Goal: Transaction & Acquisition: Subscribe to service/newsletter

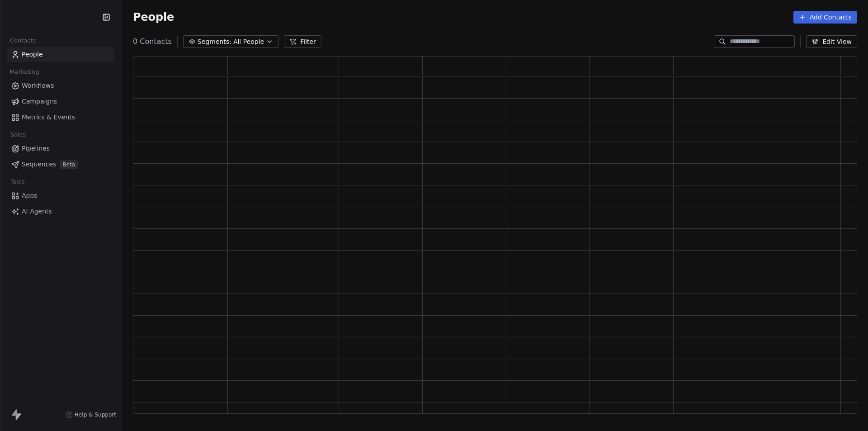
scroll to position [350, 717]
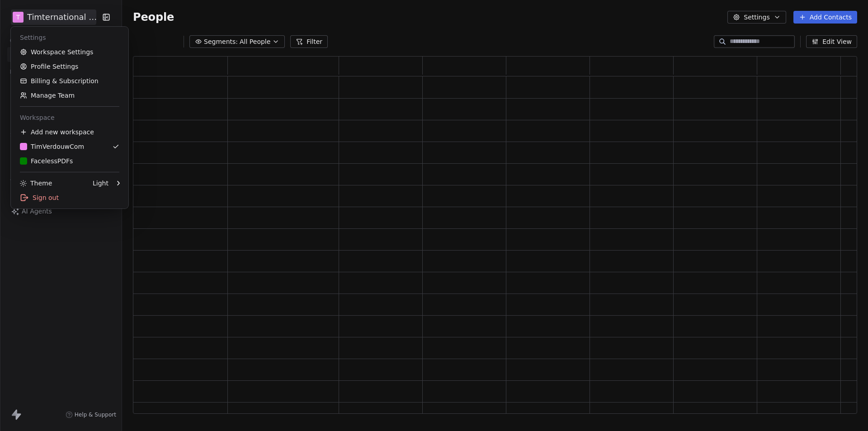
click at [73, 19] on html "T Timternational B.V. Contacts People Marketing Workflows Campaigns Metrics & E…" at bounding box center [434, 215] width 868 height 431
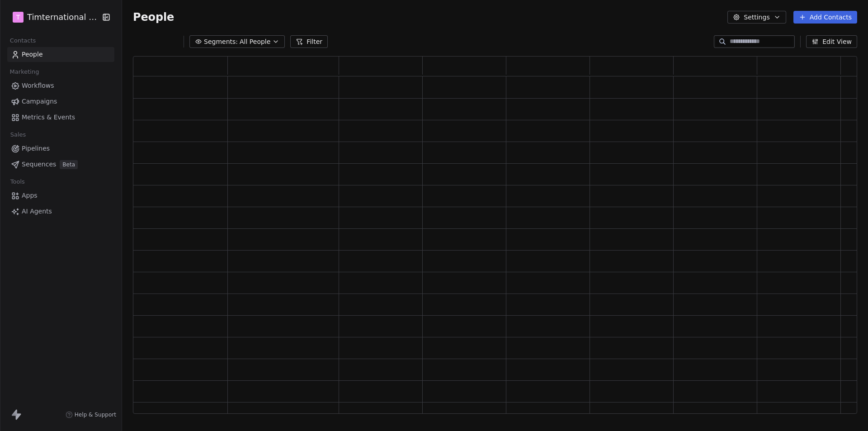
click at [72, 303] on html "T Timternational B.V. Contacts People Marketing Workflows Campaigns Metrics & E…" at bounding box center [434, 215] width 868 height 431
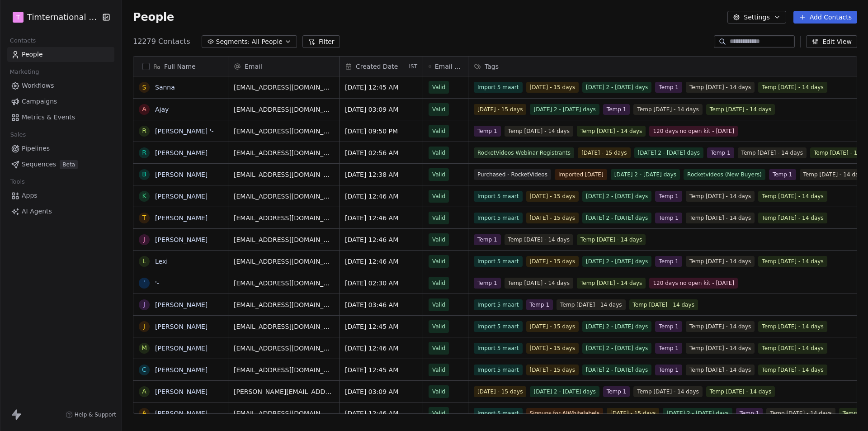
scroll to position [372, 739]
click at [47, 99] on span "Campaigns" at bounding box center [39, 101] width 35 height 9
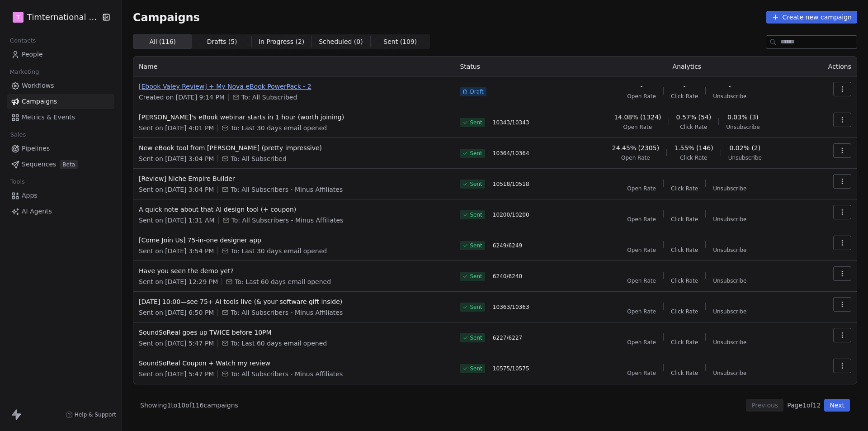
click at [268, 86] on span "[Ebook Valey Review] + My Nova eBook PowerPack - 2" at bounding box center [294, 86] width 310 height 9
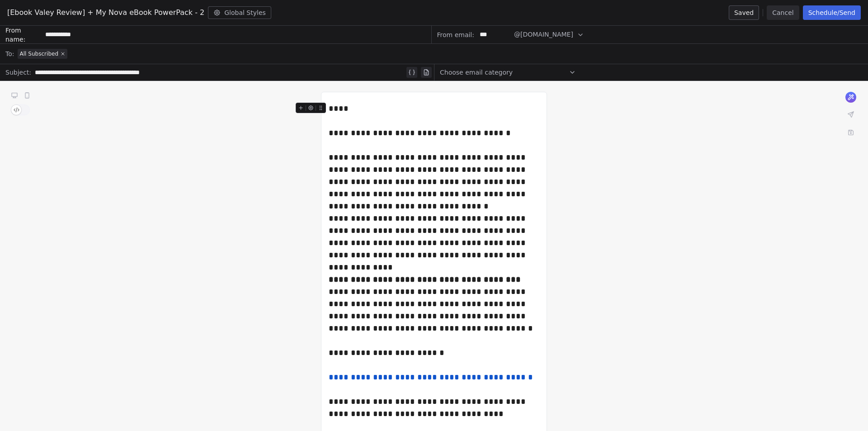
click at [492, 73] on span "Choose email category" at bounding box center [476, 72] width 73 height 9
click at [668, 257] on div "**********" at bounding box center [434, 410] width 868 height 659
click at [786, 15] on button "Cancel" at bounding box center [783, 12] width 32 height 14
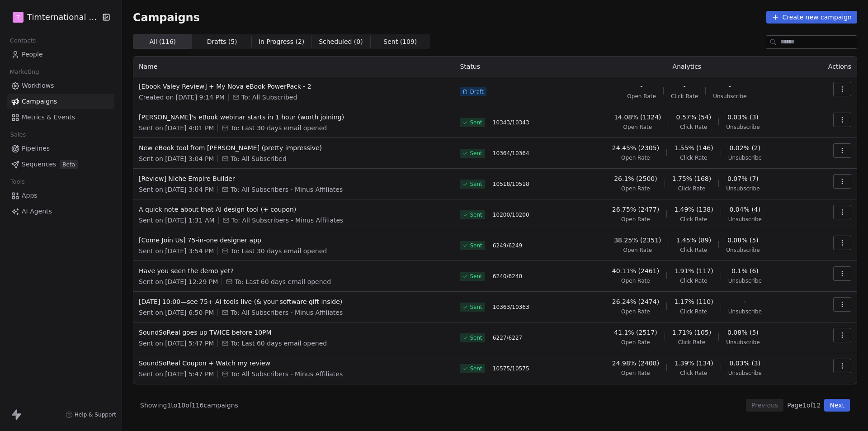
click at [842, 93] on button "button" at bounding box center [842, 89] width 18 height 14
click at [280, 87] on html "T Timternational B.V. Contacts People Marketing Workflows Campaigns Metrics & E…" at bounding box center [434, 215] width 868 height 431
click at [280, 87] on span "[Ebook Valey Review] + My Nova eBook PowerPack - 2" at bounding box center [294, 86] width 310 height 9
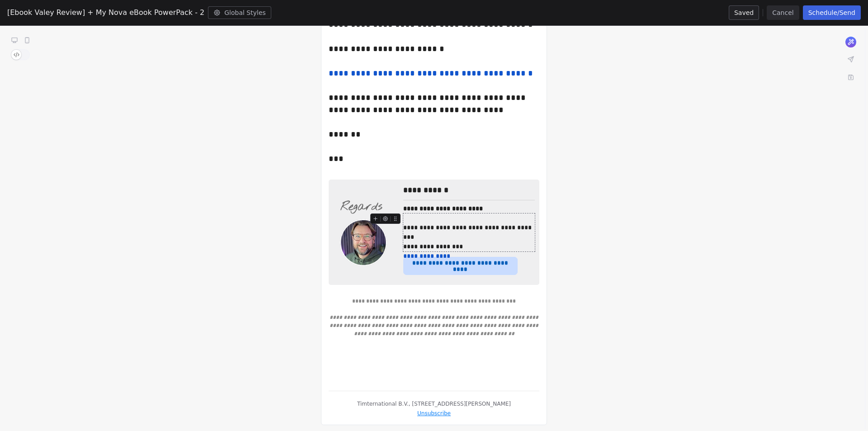
scroll to position [33, 0]
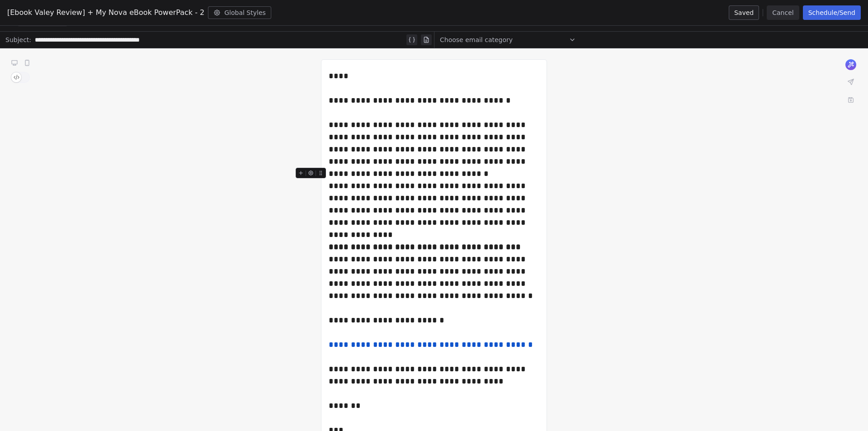
click at [15, 77] on span "button" at bounding box center [16, 77] width 10 height 10
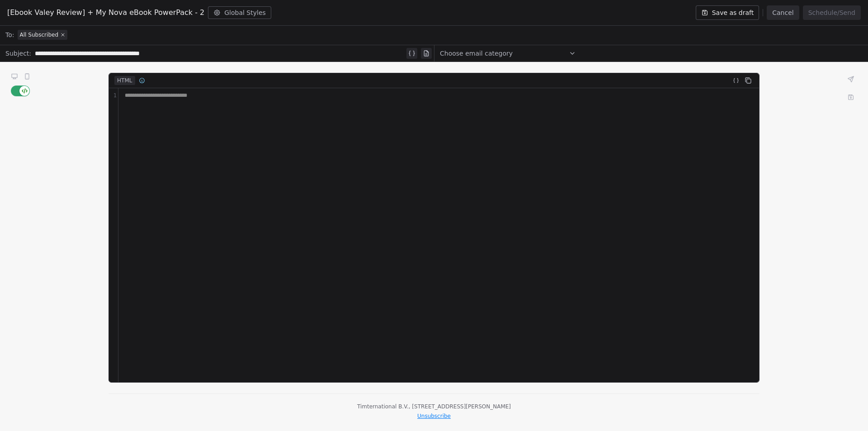
click at [16, 92] on button "button" at bounding box center [20, 90] width 19 height 11
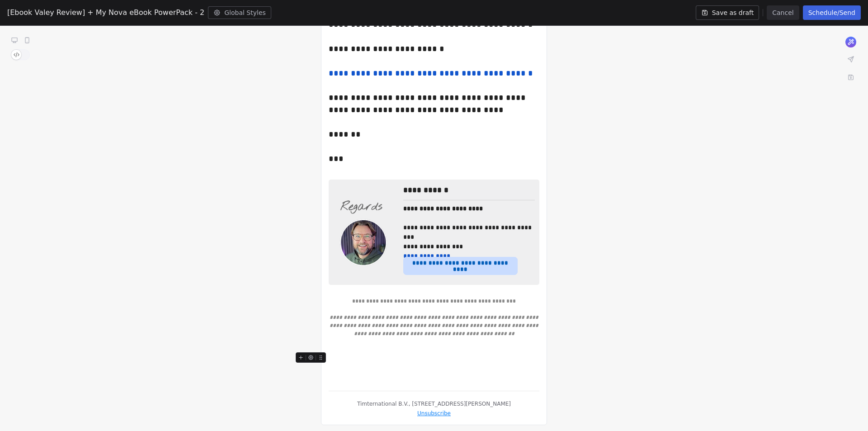
scroll to position [0, 0]
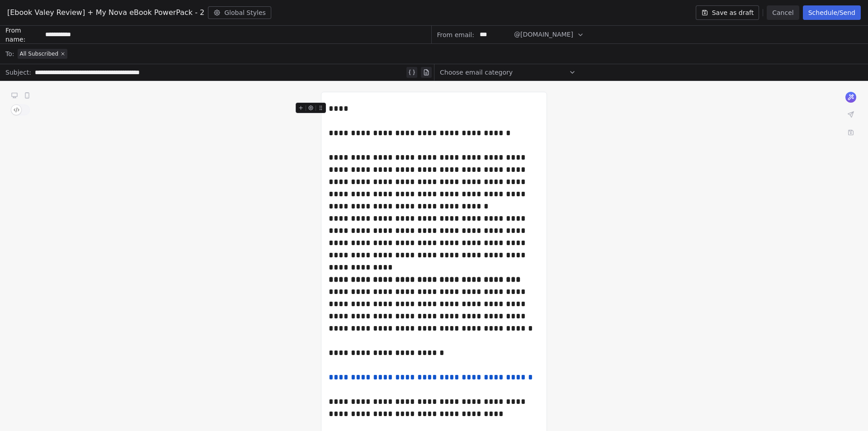
click at [353, 114] on div "****" at bounding box center [434, 115] width 211 height 24
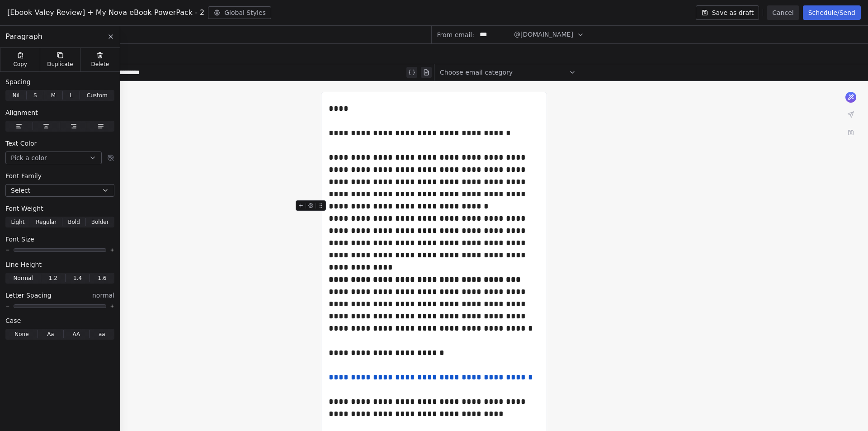
click at [180, 144] on div "**********" at bounding box center [434, 410] width 868 height 659
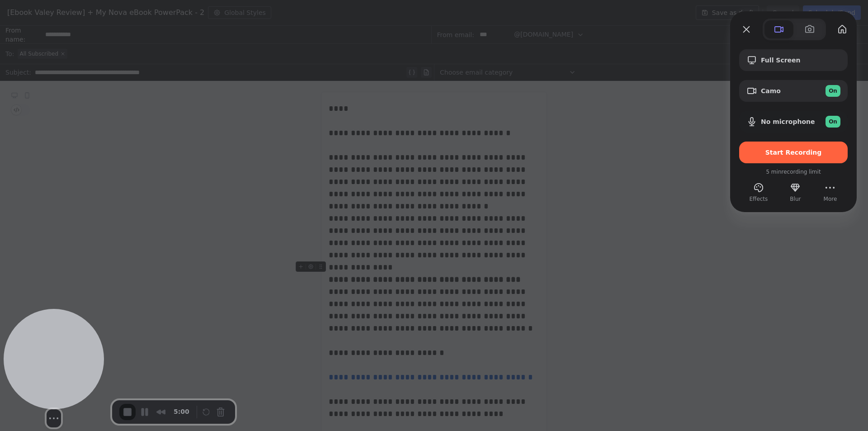
click at [48, 367] on div at bounding box center [54, 359] width 100 height 100
click at [29, 413] on button "Camera off" at bounding box center [26, 418] width 11 height 11
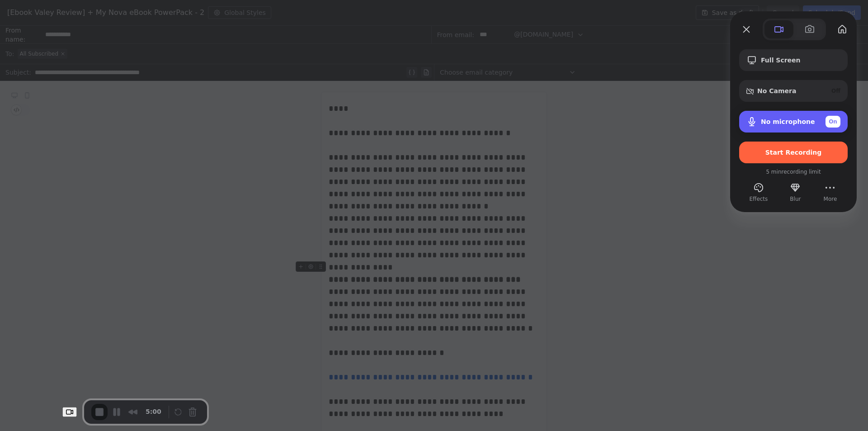
click at [803, 128] on div "No microphone On" at bounding box center [793, 122] width 108 height 22
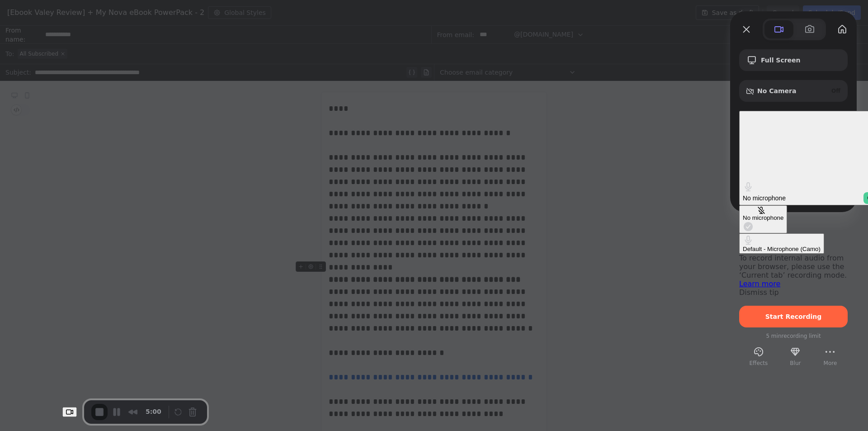
click at [743, 214] on div "No microphone" at bounding box center [763, 217] width 41 height 7
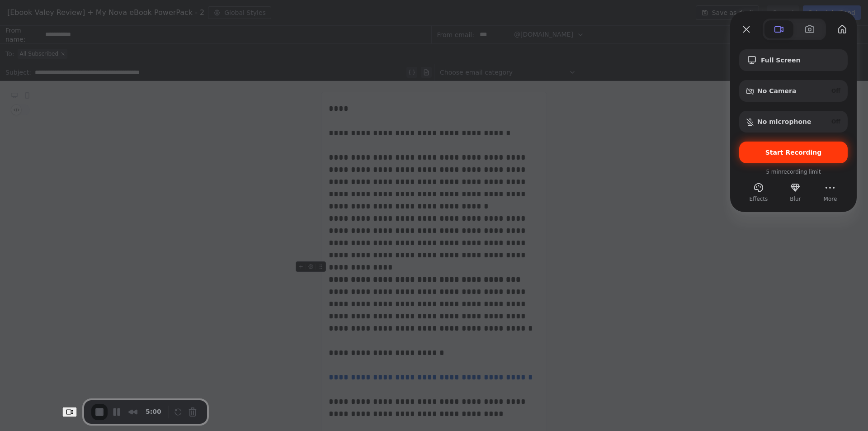
click at [796, 155] on span "Start Recording" at bounding box center [793, 152] width 56 height 7
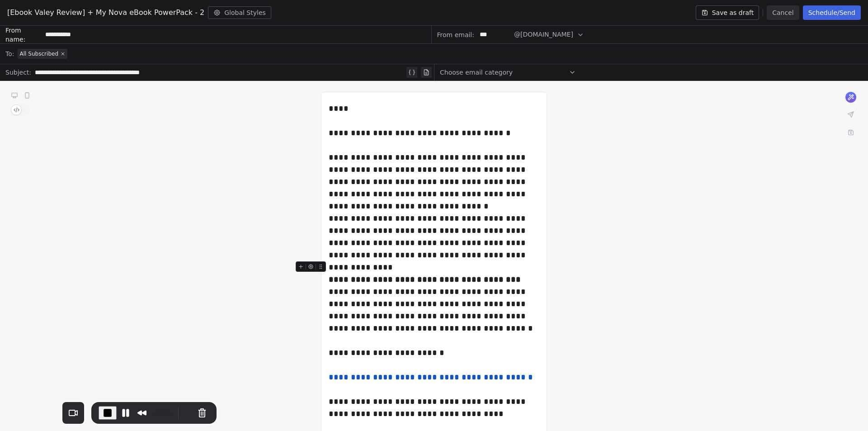
drag, startPoint x: 679, startPoint y: 282, endPoint x: 657, endPoint y: 320, distance: 44.7
click at [657, 320] on div "**********" at bounding box center [434, 410] width 868 height 659
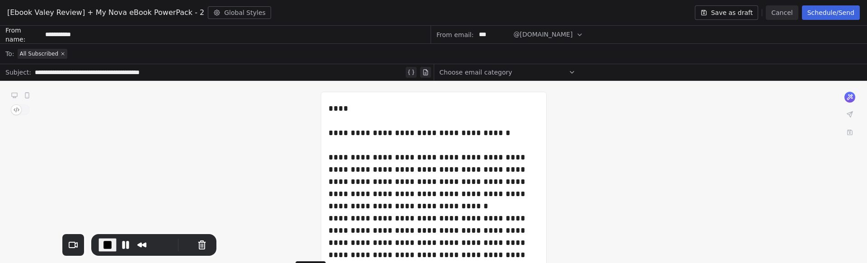
click at [829, 13] on button "Schedule/Send" at bounding box center [831, 12] width 58 height 14
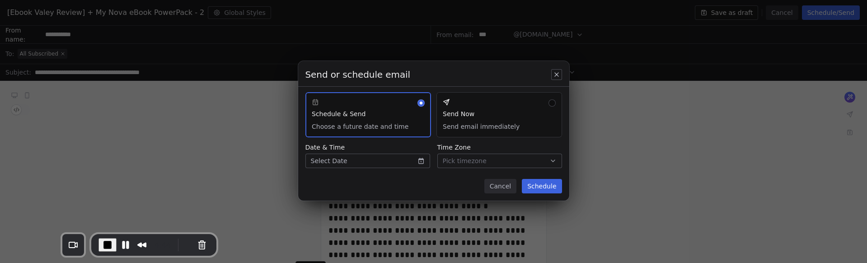
click at [466, 105] on button "Send Now Send email immediately" at bounding box center [500, 114] width 126 height 45
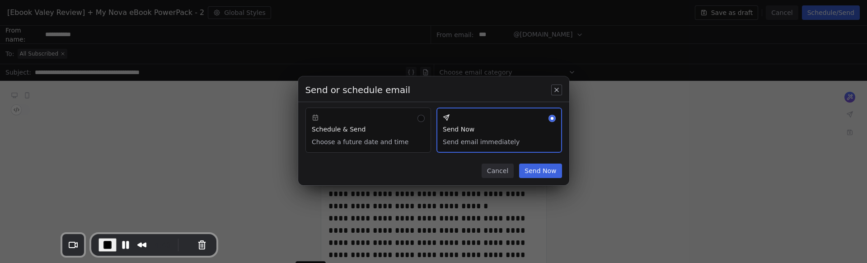
click at [556, 171] on button "Send Now" at bounding box center [540, 171] width 42 height 14
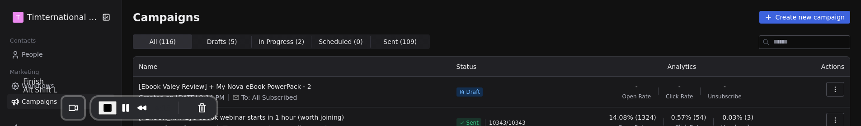
click at [102, 110] on span "End Recording" at bounding box center [107, 107] width 11 height 11
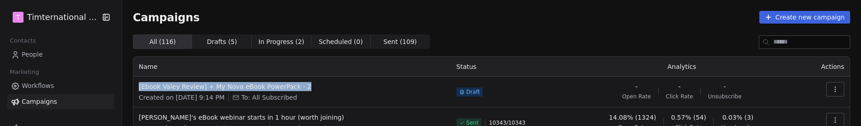
copy span "[Ebook Valey Review] + My Nova eBook PowerPack - 2"
drag, startPoint x: 306, startPoint y: 86, endPoint x: 135, endPoint y: 85, distance: 170.9
click at [135, 85] on td "[Ebook Valey Review] + My Nova eBook PowerPack - 2 Created on [DATE] 9:14 PM To…" at bounding box center [292, 91] width 318 height 31
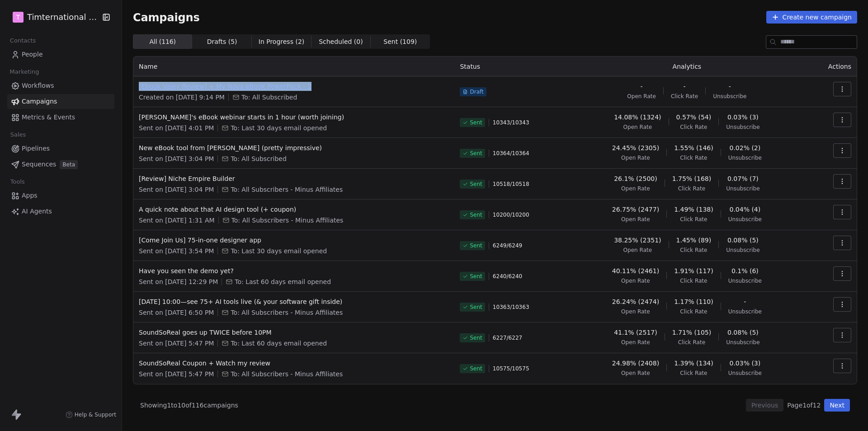
click at [255, 85] on span "[Ebook Valey Review] + My Nova eBook PowerPack - 2" at bounding box center [294, 86] width 310 height 9
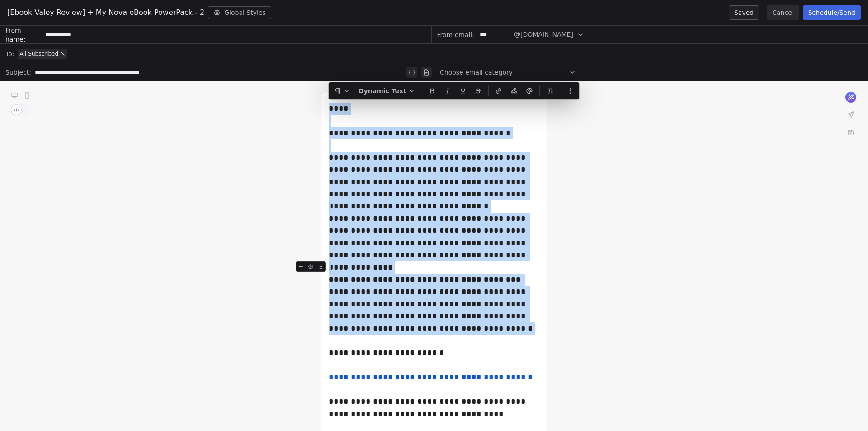
drag, startPoint x: 330, startPoint y: 106, endPoint x: 425, endPoint y: 329, distance: 242.4
click at [425, 329] on div "**********" at bounding box center [434, 393] width 211 height 588
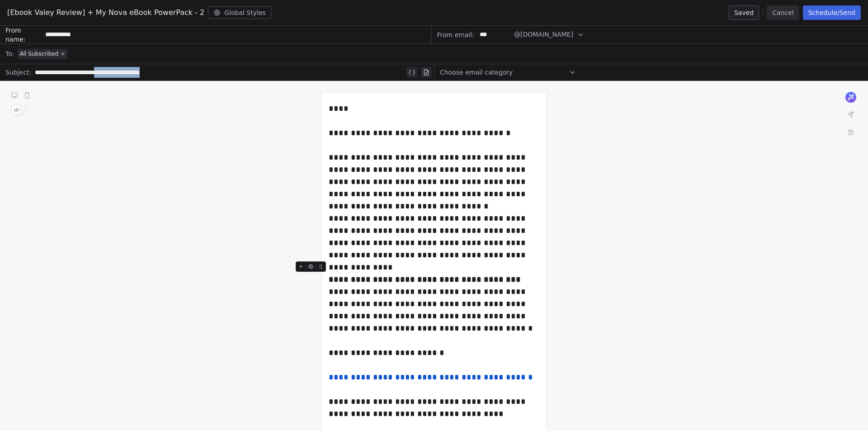
drag, startPoint x: 196, startPoint y: 72, endPoint x: 112, endPoint y: 71, distance: 84.1
click at [112, 71] on div "**********" at bounding box center [220, 72] width 370 height 11
copy div "**********"
click at [781, 12] on button "Cancel" at bounding box center [783, 12] width 32 height 14
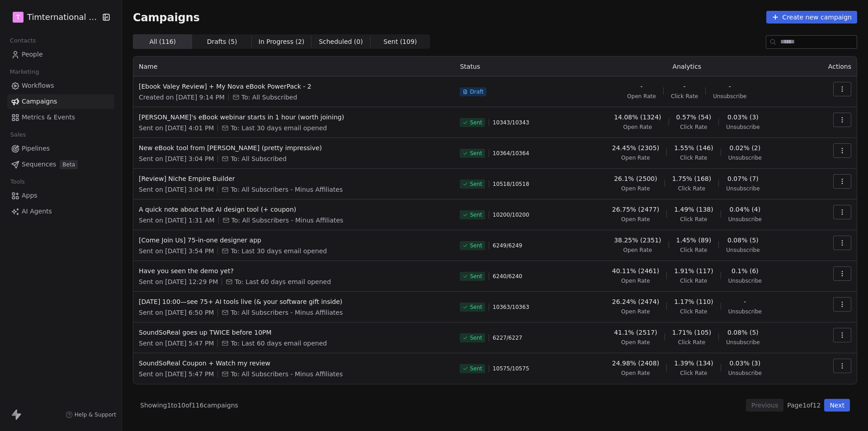
click at [54, 16] on html "T Timternational B.V. Contacts People Marketing Workflows Campaigns Metrics & E…" at bounding box center [434, 215] width 868 height 431
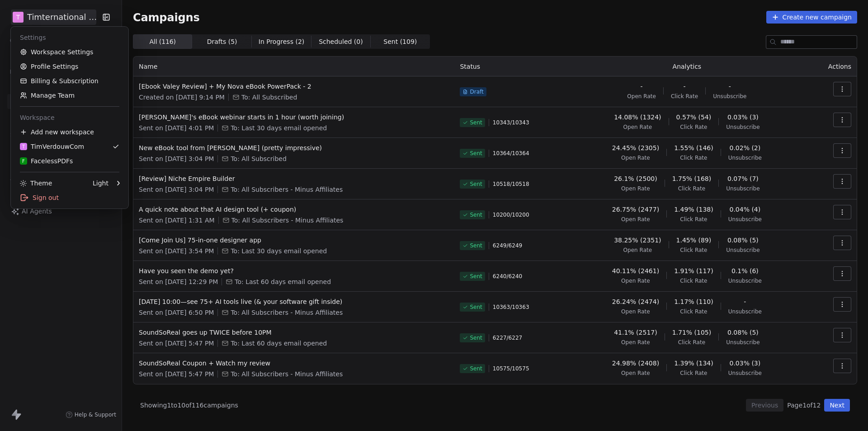
click at [64, 308] on html "T Timternational B.V. Contacts People Marketing Workflows Campaigns Metrics & E…" at bounding box center [434, 215] width 868 height 431
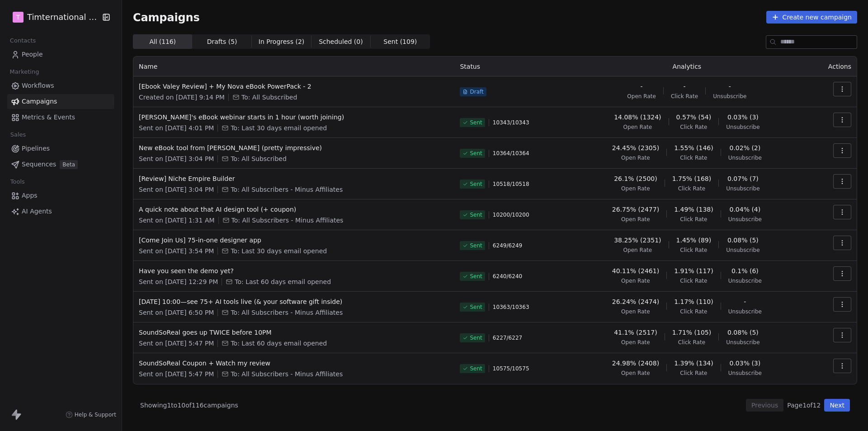
click at [47, 85] on span "Workflows" at bounding box center [38, 85] width 33 height 9
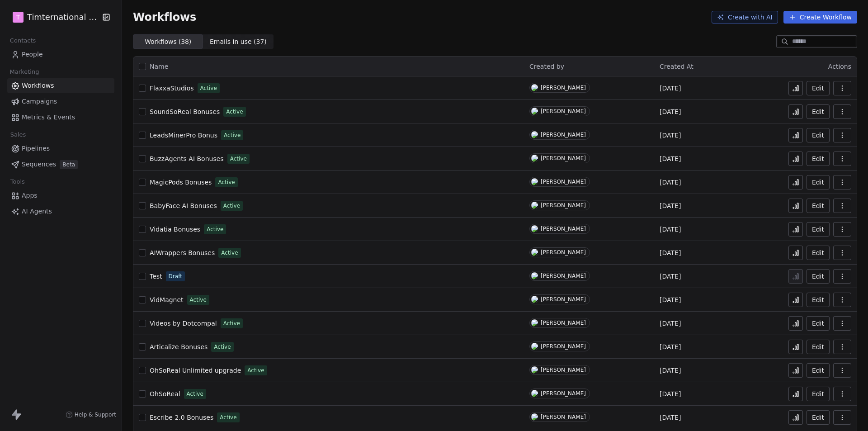
click at [51, 121] on span "Metrics & Events" at bounding box center [48, 117] width 53 height 9
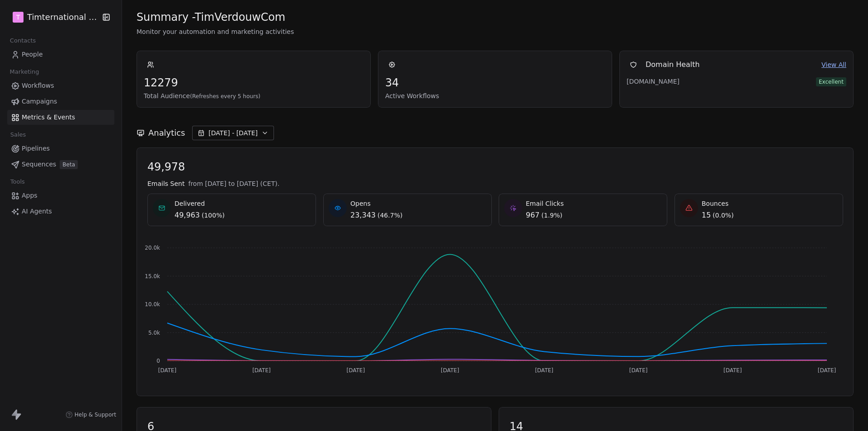
click at [28, 53] on span "People" at bounding box center [32, 54] width 21 height 9
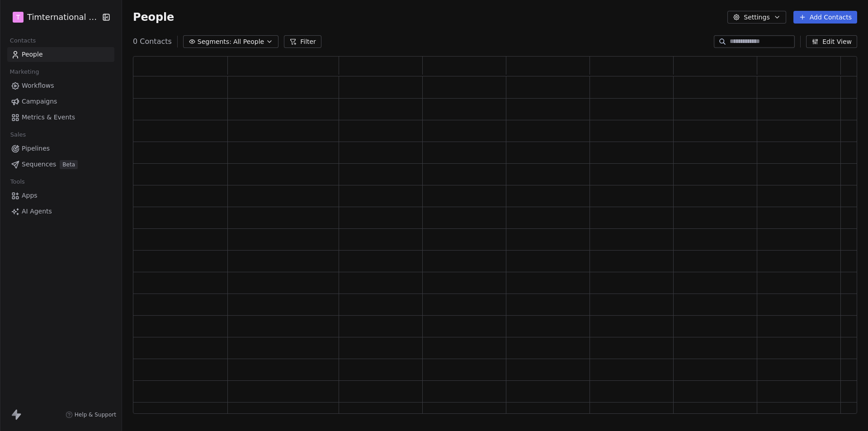
scroll to position [350, 717]
click at [254, 44] on span "All People" at bounding box center [255, 41] width 31 height 9
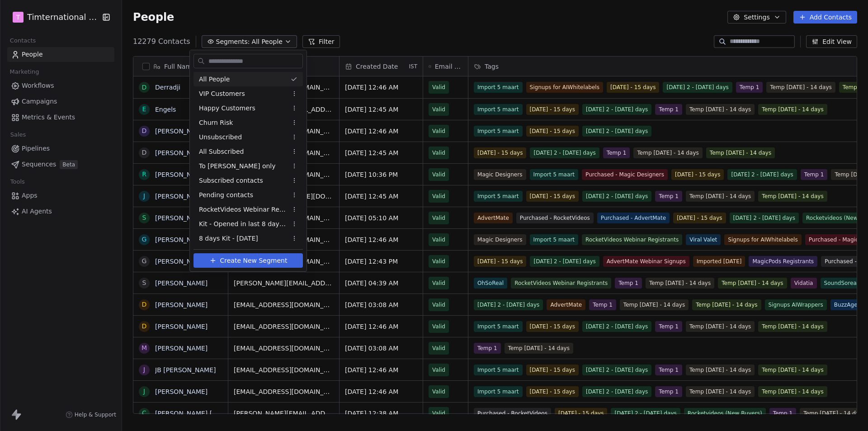
scroll to position [372, 739]
click at [388, 13] on html "T Timternational B.V. Contacts People Marketing Workflows Campaigns Metrics & E…" at bounding box center [434, 215] width 868 height 431
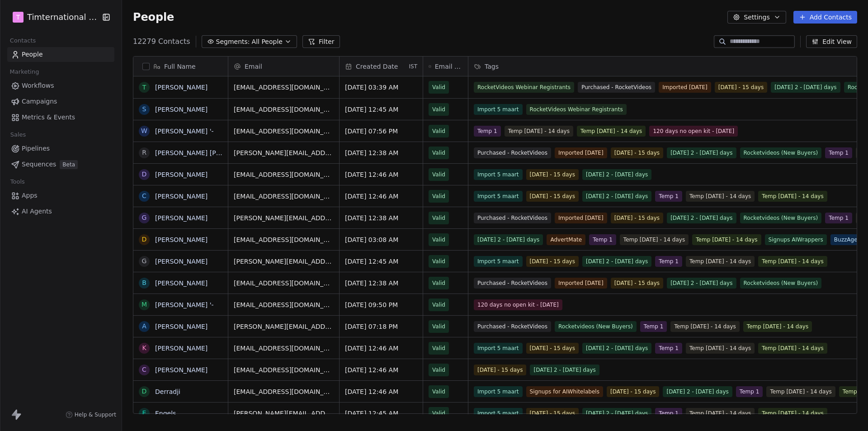
click at [56, 18] on html "T Timternational B.V. Contacts People Marketing Workflows Campaigns Metrics & E…" at bounding box center [434, 215] width 868 height 431
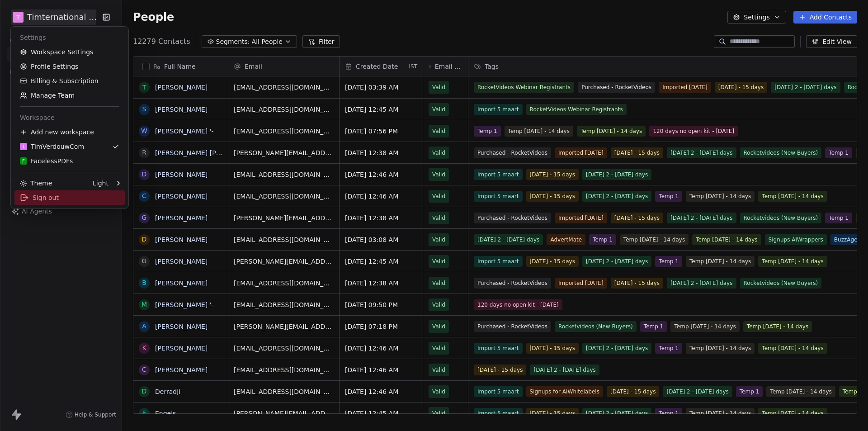
click at [46, 195] on div "Sign out" at bounding box center [69, 197] width 110 height 14
